Goal: Entertainment & Leisure: Consume media (video, audio)

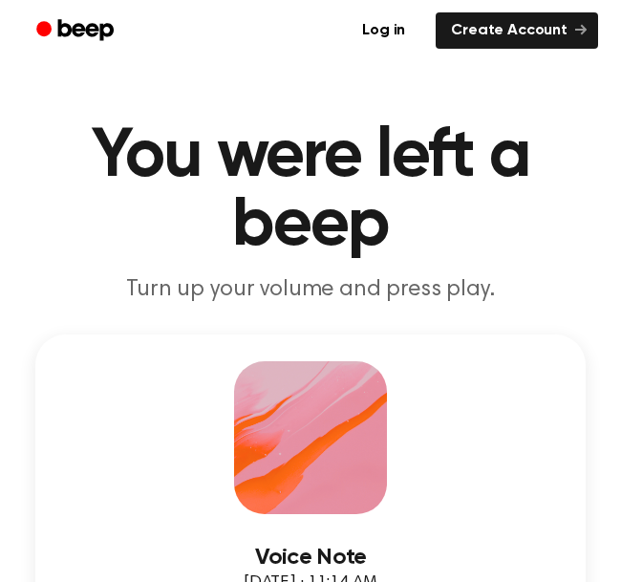
drag, startPoint x: 582, startPoint y: 163, endPoint x: 605, endPoint y: 76, distance: 89.9
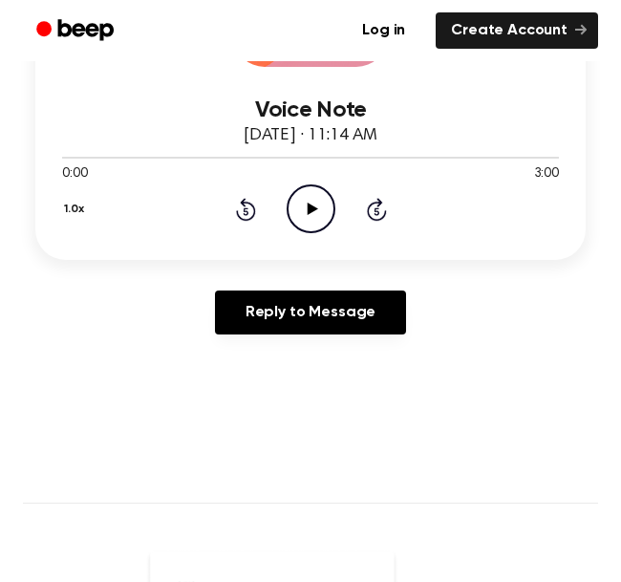
scroll to position [396, 0]
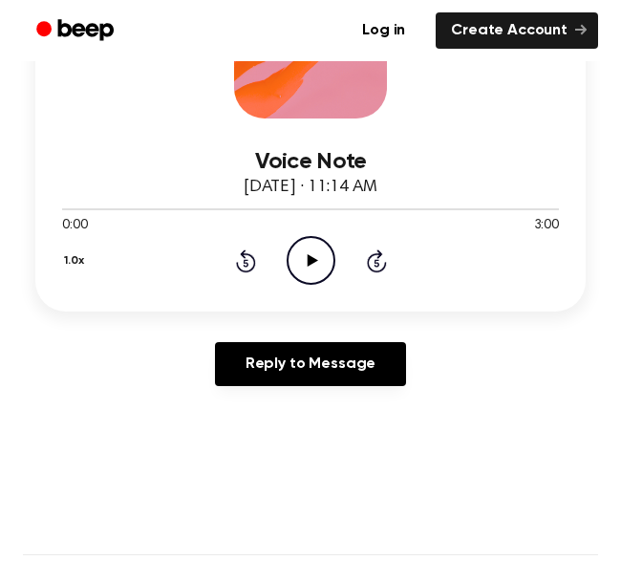
click at [313, 271] on icon "Play Audio" at bounding box center [311, 260] width 49 height 49
click at [315, 255] on icon "Pause Audio" at bounding box center [311, 260] width 49 height 49
click at [249, 264] on icon "Rewind 5 seconds" at bounding box center [245, 260] width 21 height 25
click at [317, 258] on icon "Play Audio" at bounding box center [311, 260] width 49 height 49
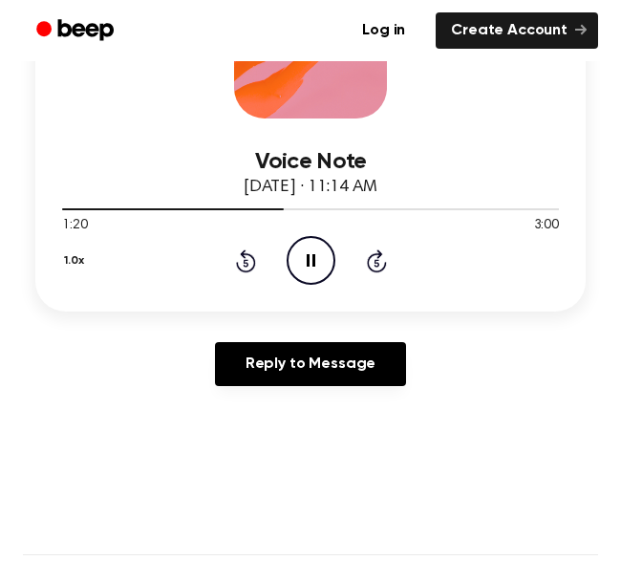
click at [325, 253] on icon "Pause Audio" at bounding box center [311, 260] width 49 height 49
click at [325, 253] on icon "Play Audio" at bounding box center [311, 260] width 49 height 49
click at [325, 253] on icon "Pause Audio" at bounding box center [311, 260] width 49 height 49
click at [320, 268] on icon "Play Audio" at bounding box center [311, 260] width 49 height 49
click at [238, 266] on icon at bounding box center [246, 260] width 20 height 23
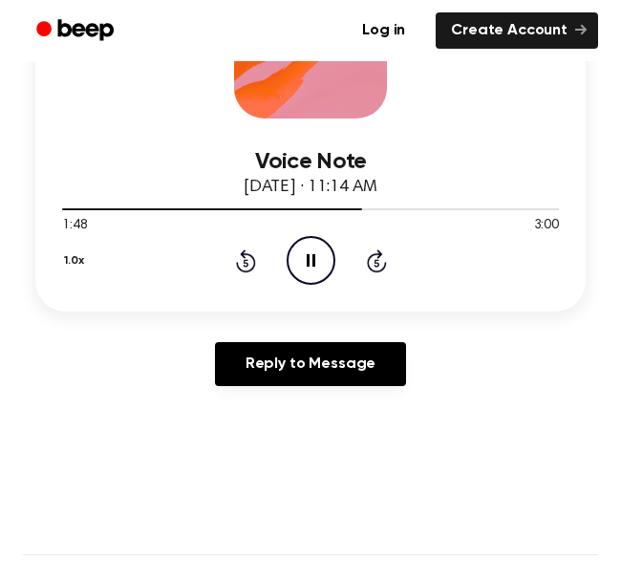
click at [238, 266] on icon at bounding box center [246, 260] width 20 height 23
click at [238, 265] on icon at bounding box center [246, 260] width 20 height 23
click at [237, 262] on icon at bounding box center [246, 260] width 20 height 23
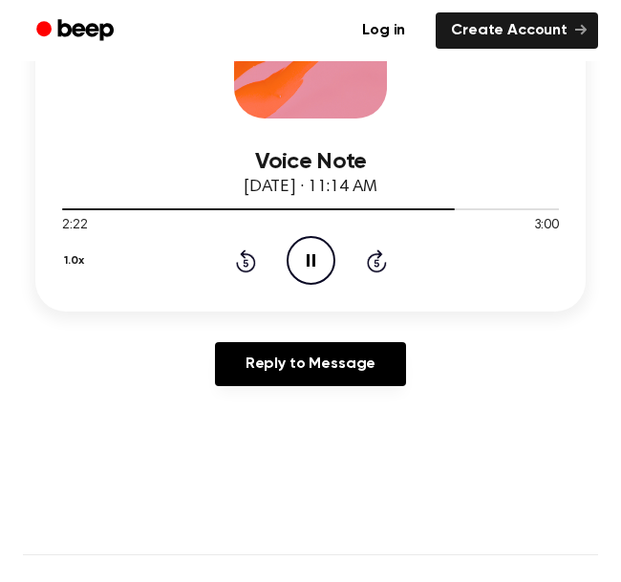
click at [249, 257] on icon "Rewind 5 seconds" at bounding box center [245, 260] width 21 height 25
click at [249, 258] on icon "Rewind 5 seconds" at bounding box center [245, 260] width 21 height 25
click at [166, 412] on main "You were left a beep Turn up your volume and press play. Voice Note October 9, …" at bounding box center [310, 475] width 621 height 1743
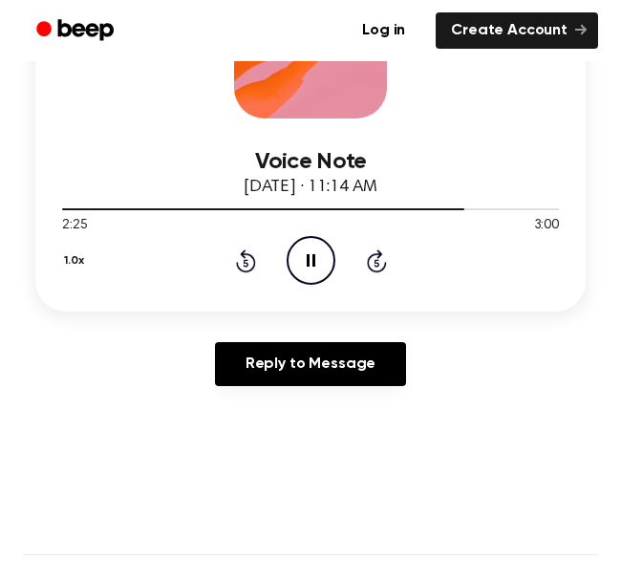
click at [315, 262] on icon "Pause Audio" at bounding box center [311, 260] width 49 height 49
click at [312, 269] on icon "Play Audio" at bounding box center [311, 260] width 49 height 49
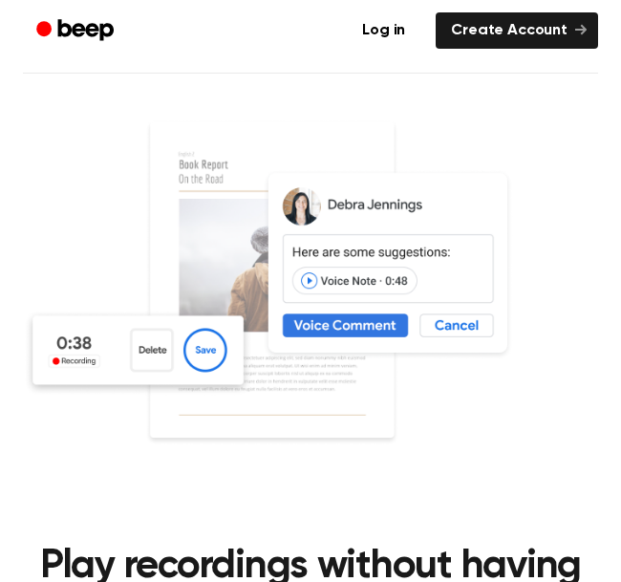
scroll to position [396, 0]
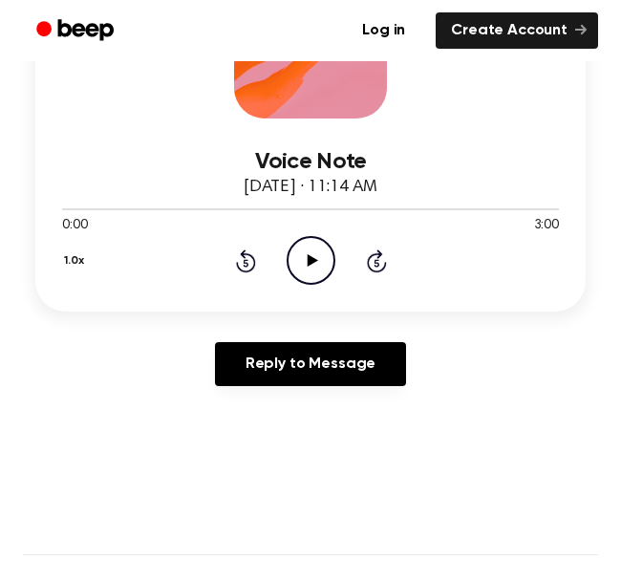
click at [312, 262] on icon at bounding box center [312, 260] width 11 height 12
click at [373, 253] on icon at bounding box center [377, 260] width 20 height 23
click at [374, 255] on icon at bounding box center [377, 260] width 20 height 23
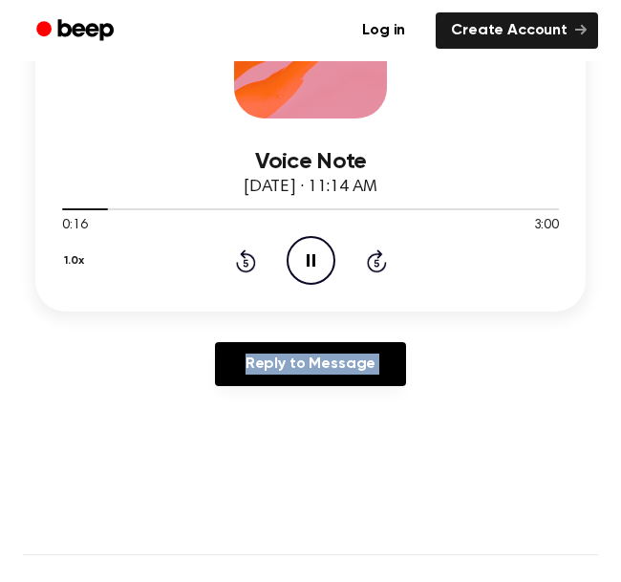
click at [374, 255] on icon at bounding box center [377, 260] width 20 height 23
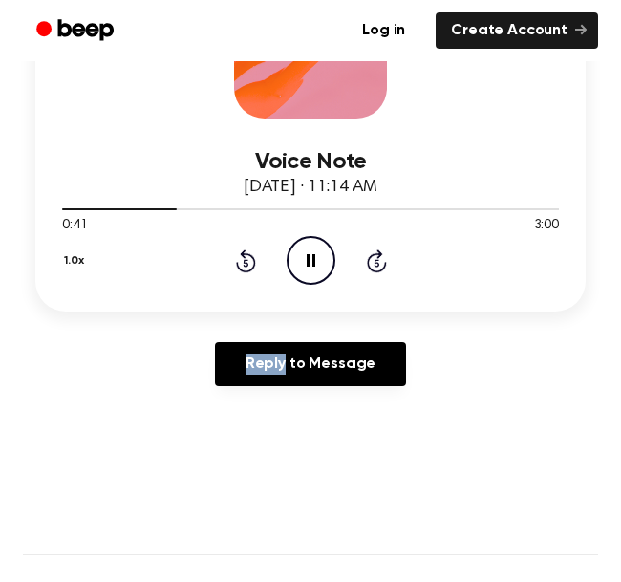
click at [374, 255] on icon at bounding box center [377, 260] width 20 height 23
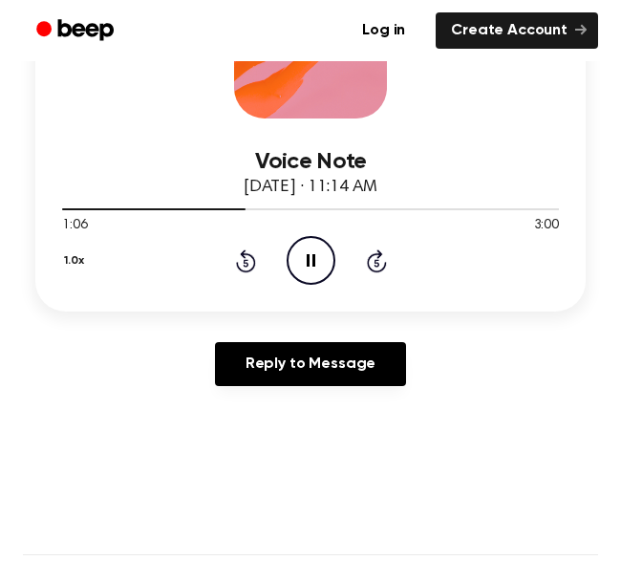
click at [374, 255] on icon at bounding box center [377, 260] width 20 height 23
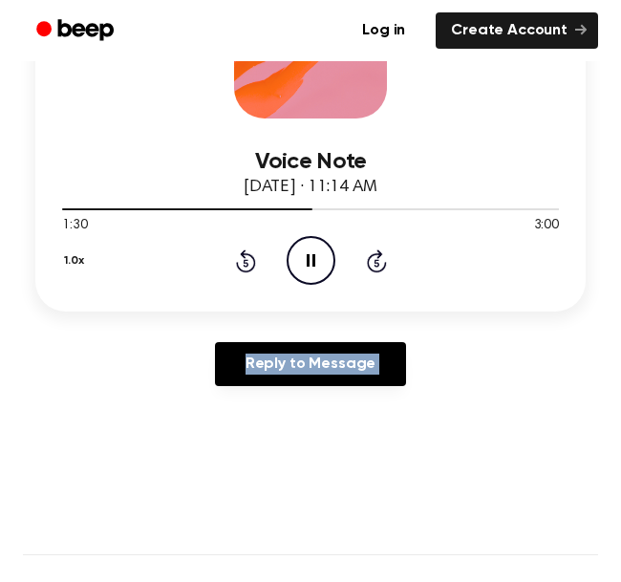
click at [376, 267] on icon "Skip 5 seconds" at bounding box center [376, 260] width 21 height 25
click at [75, 379] on div "Reply to Message" at bounding box center [310, 371] width 550 height 59
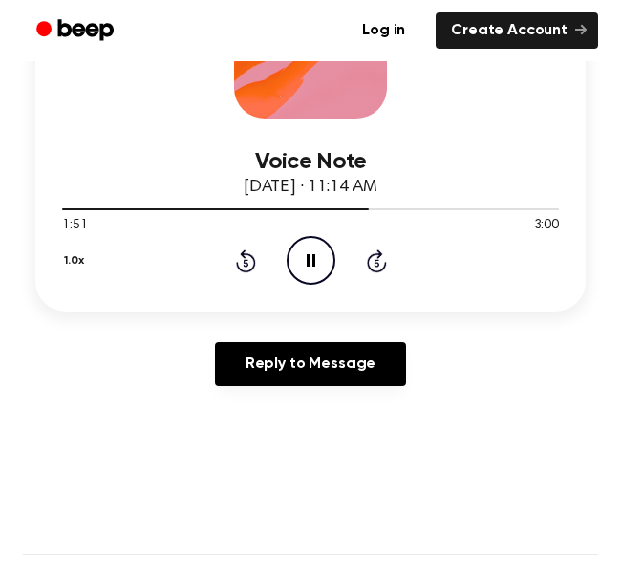
click at [376, 255] on icon at bounding box center [377, 260] width 20 height 23
click at [377, 257] on icon at bounding box center [377, 260] width 20 height 23
click at [377, 258] on icon at bounding box center [377, 260] width 20 height 23
click at [378, 259] on icon "Skip 5 seconds" at bounding box center [376, 260] width 21 height 25
click at [292, 254] on icon "Play Audio" at bounding box center [311, 260] width 49 height 49
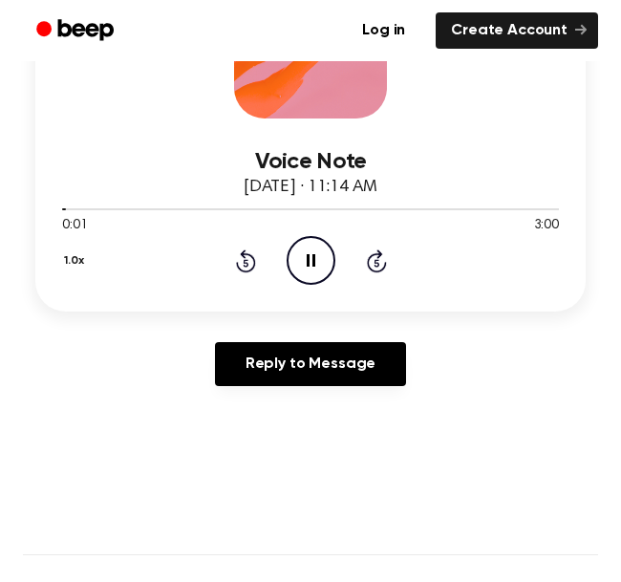
click at [379, 269] on icon at bounding box center [377, 260] width 20 height 23
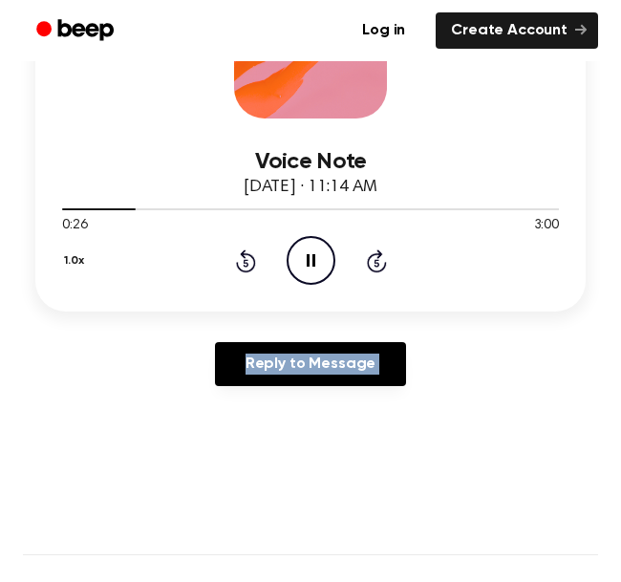
click at [379, 269] on icon at bounding box center [377, 260] width 20 height 23
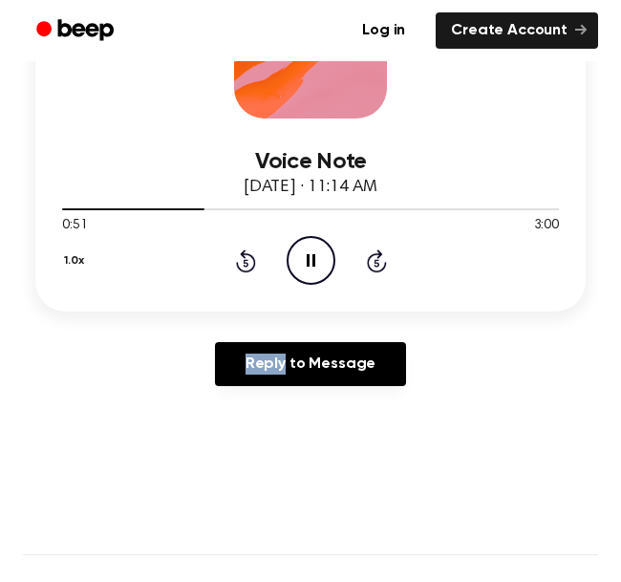
click at [379, 269] on icon at bounding box center [377, 260] width 20 height 23
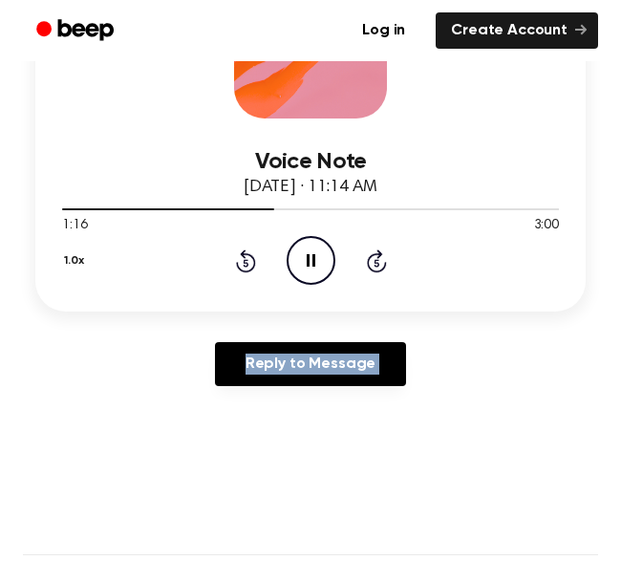
click at [379, 269] on icon at bounding box center [377, 260] width 20 height 23
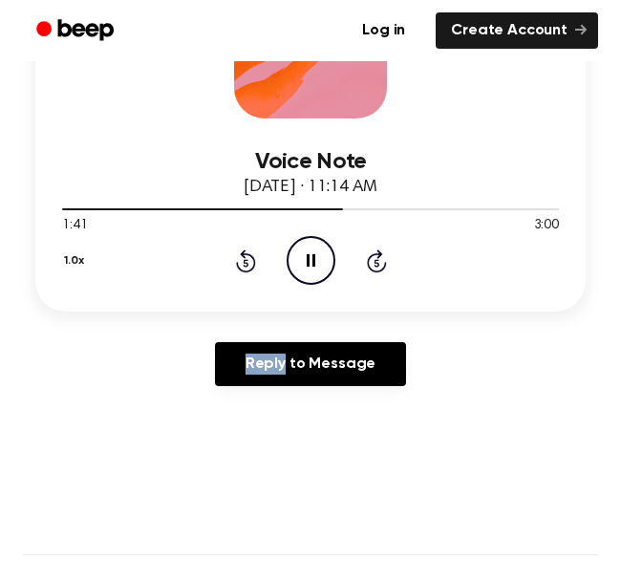
click at [379, 269] on icon at bounding box center [377, 260] width 20 height 23
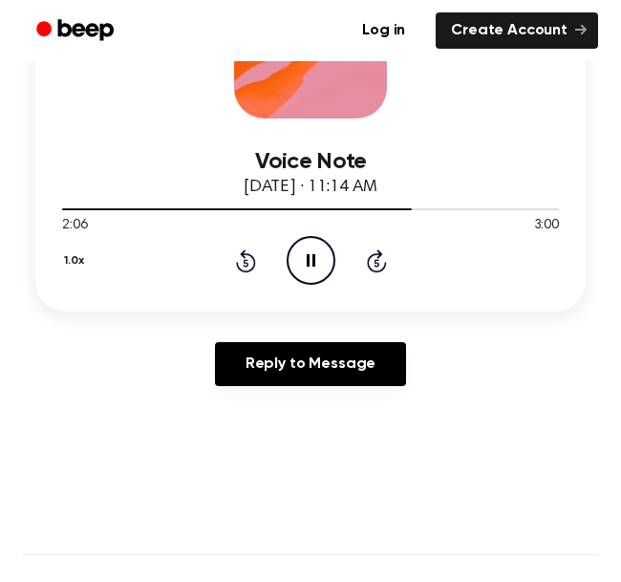
click at [379, 269] on icon at bounding box center [377, 260] width 20 height 23
click at [377, 274] on div "1.0x Rewind 5 seconds Pause Audio Skip 5 seconds" at bounding box center [310, 260] width 497 height 49
click at [377, 264] on icon at bounding box center [376, 263] width 5 height 8
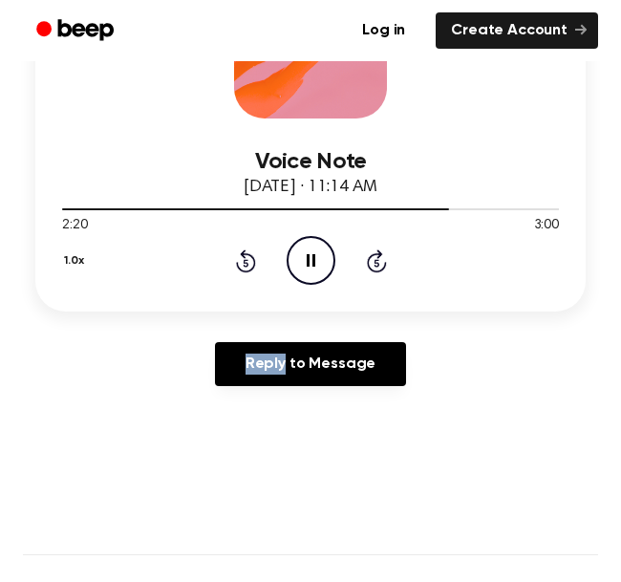
click at [377, 264] on icon at bounding box center [376, 263] width 5 height 8
click at [319, 277] on icon "Play Audio" at bounding box center [311, 260] width 49 height 49
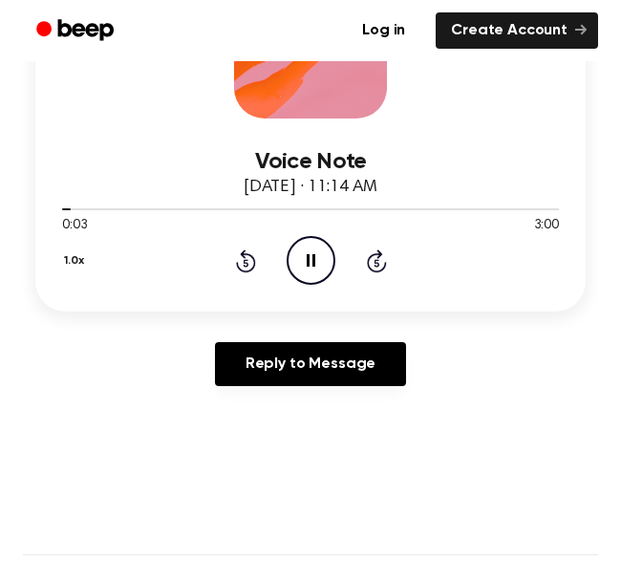
click at [238, 252] on icon "Rewind 5 seconds" at bounding box center [245, 260] width 21 height 25
click at [232, 268] on div "1.0x Rewind 5 seconds Pause Audio Skip 5 seconds" at bounding box center [310, 260] width 497 height 49
click at [242, 263] on icon "Rewind 5 seconds" at bounding box center [245, 260] width 21 height 25
click at [239, 264] on icon "Rewind 5 seconds" at bounding box center [245, 260] width 21 height 25
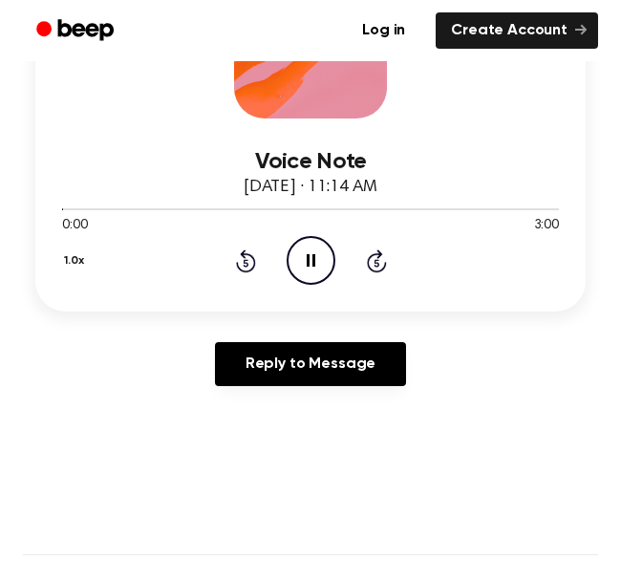
click at [240, 264] on icon "Rewind 5 seconds" at bounding box center [245, 260] width 21 height 25
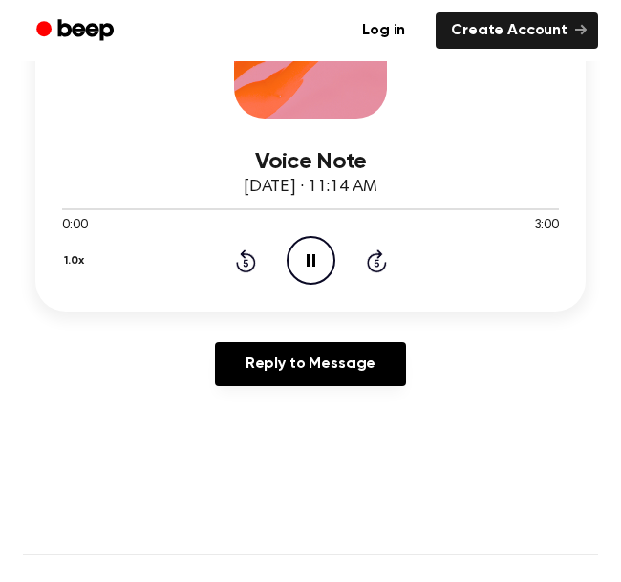
click at [240, 264] on icon "Rewind 5 seconds" at bounding box center [245, 260] width 21 height 25
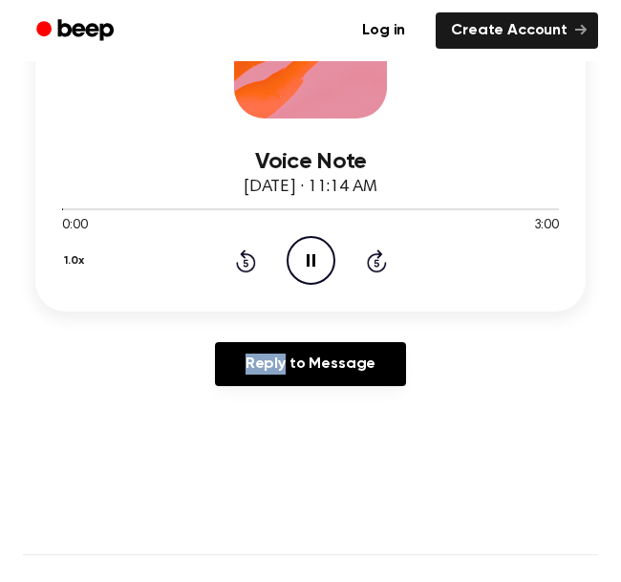
click at [240, 264] on icon "Rewind 5 seconds" at bounding box center [245, 260] width 21 height 25
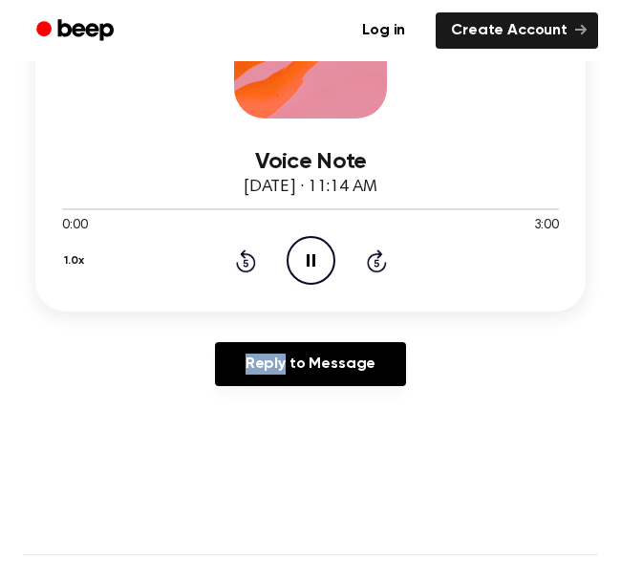
click at [240, 264] on icon "Rewind 5 seconds" at bounding box center [245, 260] width 21 height 25
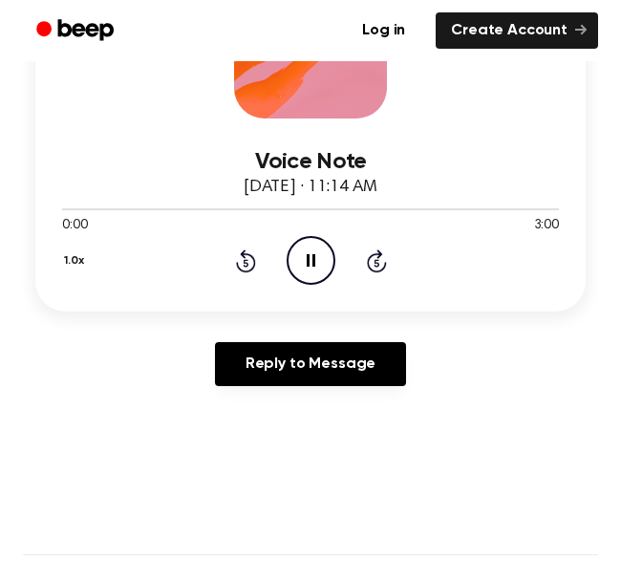
click at [240, 264] on icon "Rewind 5 seconds" at bounding box center [245, 260] width 21 height 25
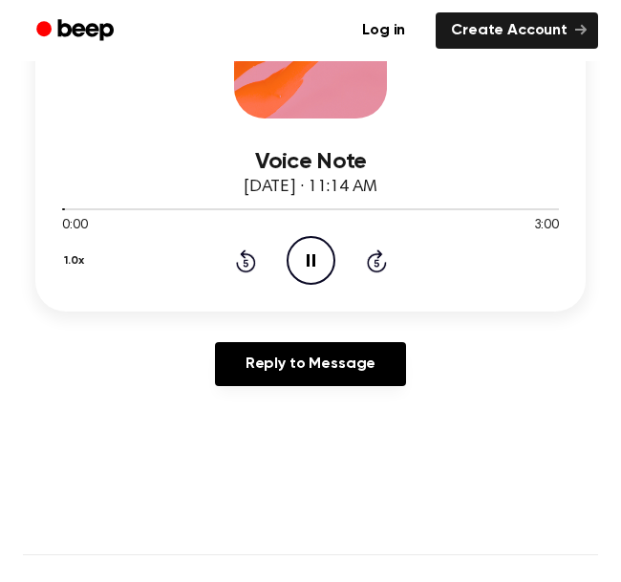
click at [164, 377] on div "Reply to Message" at bounding box center [310, 371] width 550 height 59
click at [303, 249] on icon "Pause Audio" at bounding box center [311, 260] width 49 height 49
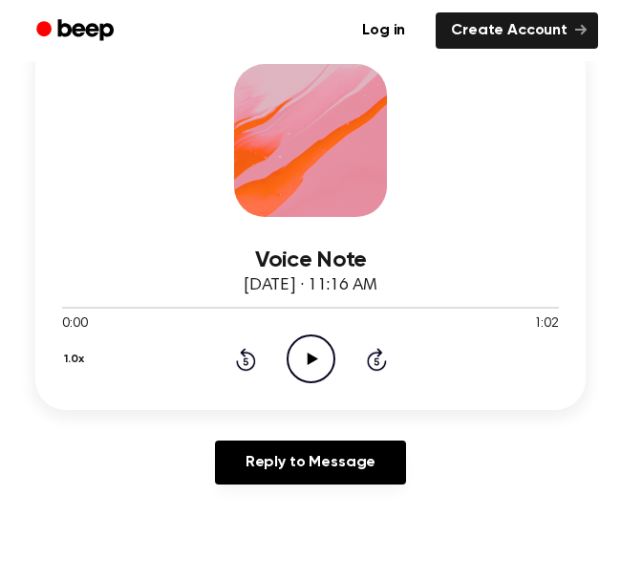
scroll to position [293, 0]
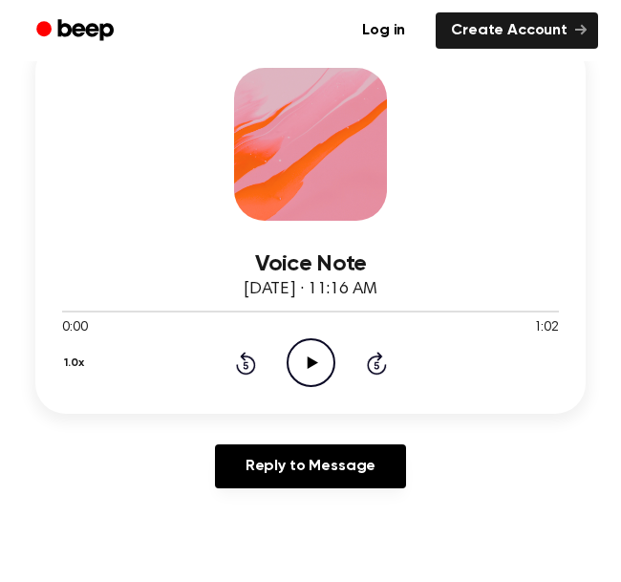
click at [322, 371] on icon "Play Audio" at bounding box center [311, 362] width 49 height 49
click at [300, 354] on icon "Pause Audio" at bounding box center [311, 362] width 49 height 49
click at [300, 377] on icon "Play Audio" at bounding box center [311, 362] width 49 height 49
click at [300, 377] on icon "Pause Audio" at bounding box center [311, 362] width 49 height 49
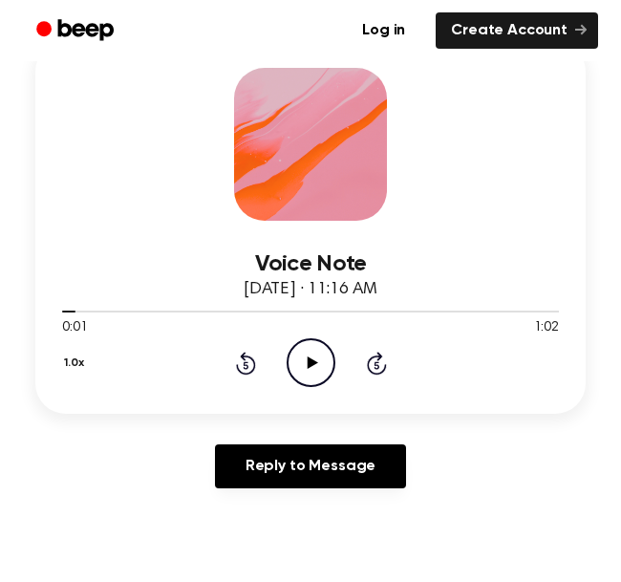
click at [304, 385] on circle at bounding box center [311, 362] width 47 height 47
click at [302, 390] on div "Voice Note October 9, 2025 · 11:16 AM 0:07 1:02 Your browser does not support t…" at bounding box center [310, 227] width 550 height 373
click at [315, 373] on icon "Pause Audio" at bounding box center [311, 362] width 49 height 49
click at [321, 358] on icon "Play Audio" at bounding box center [311, 362] width 49 height 49
click at [372, 372] on icon at bounding box center [377, 363] width 20 height 23
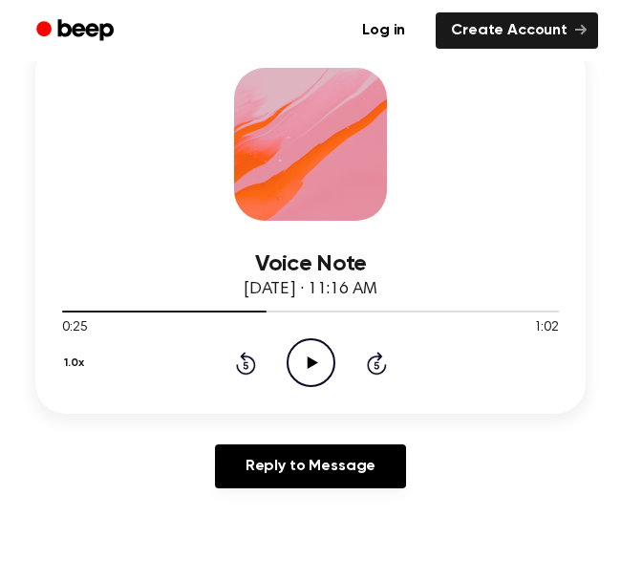
click at [299, 357] on icon "Play Audio" at bounding box center [311, 362] width 49 height 49
click at [248, 365] on icon "Rewind 5 seconds" at bounding box center [245, 363] width 21 height 25
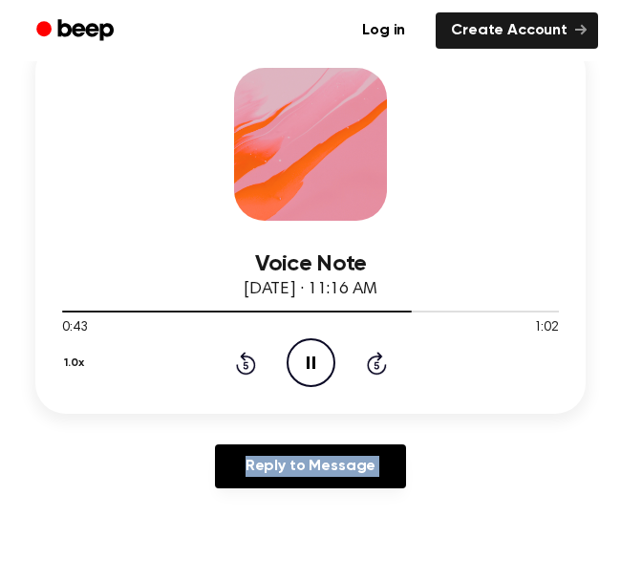
click at [248, 366] on icon "Rewind 5 seconds" at bounding box center [245, 363] width 21 height 25
click at [184, 410] on div "Voice Note October 9, 2025 · 11:16 AM 0:39 1:02 Your browser does not support t…" at bounding box center [310, 227] width 550 height 373
click at [248, 374] on icon at bounding box center [246, 363] width 20 height 23
click at [246, 374] on icon at bounding box center [246, 363] width 20 height 23
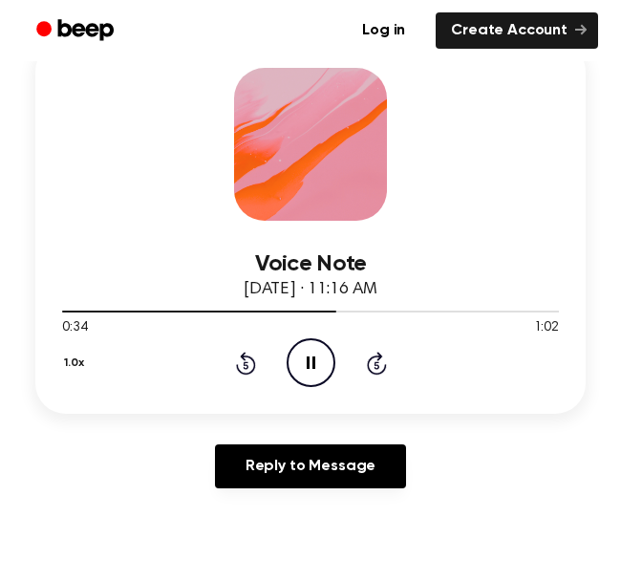
click at [238, 370] on icon at bounding box center [246, 363] width 20 height 23
click at [314, 373] on icon "Play Audio" at bounding box center [311, 362] width 49 height 49
